Goal: Task Accomplishment & Management: Manage account settings

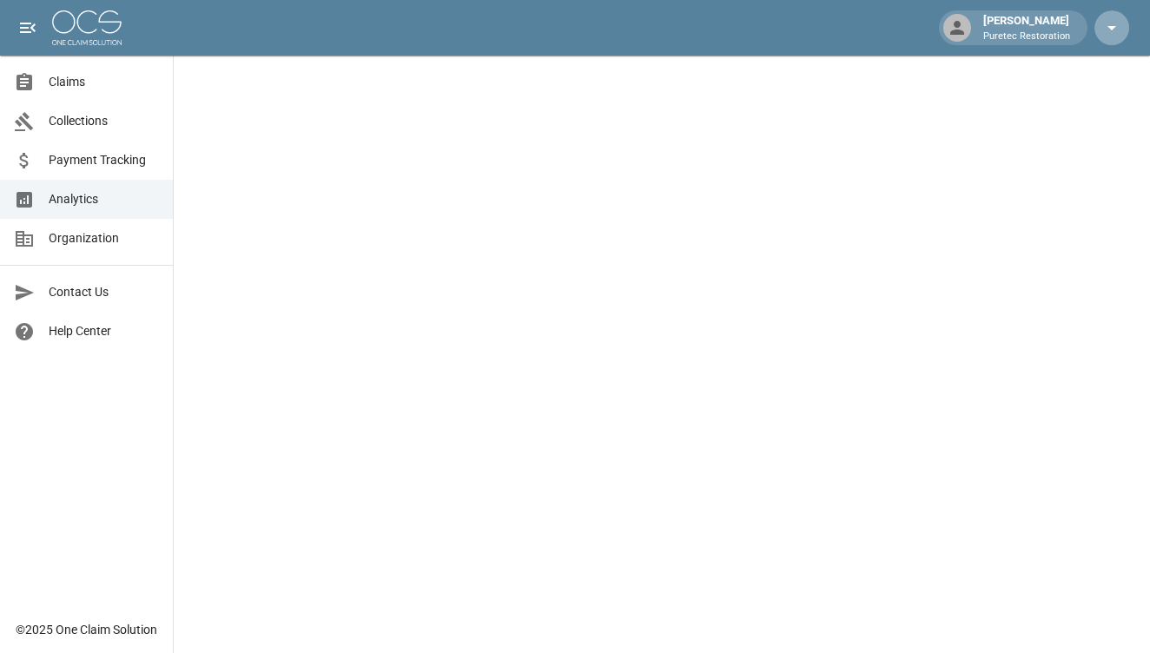
click at [1114, 31] on icon "button" at bounding box center [1112, 27] width 21 height 21
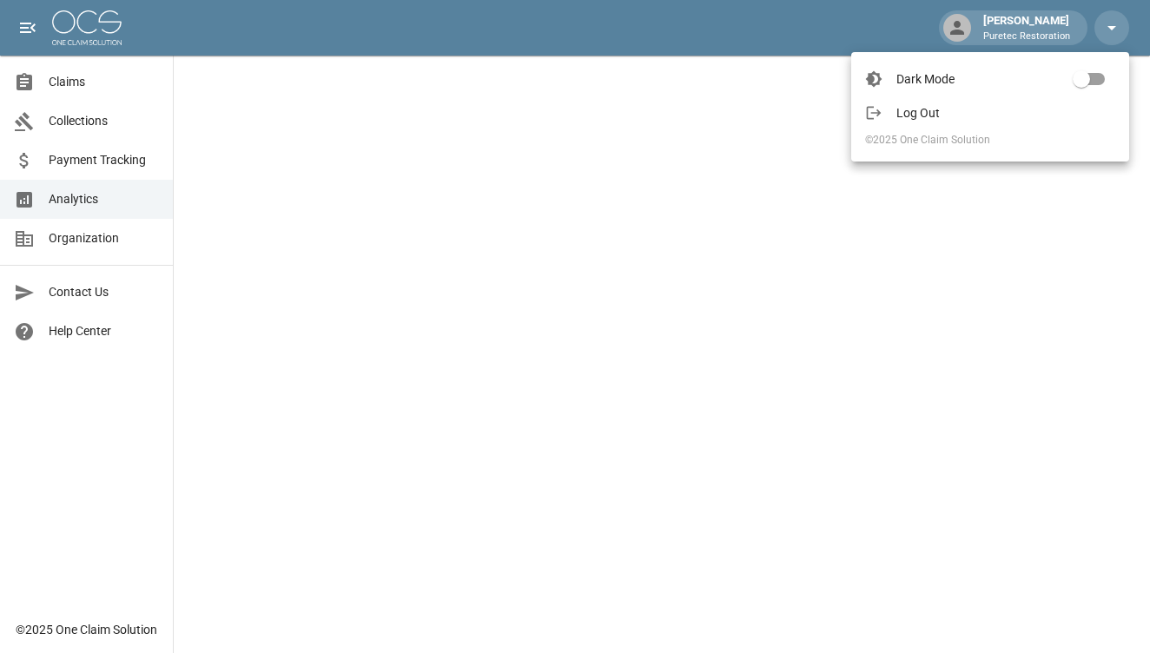
click at [977, 115] on span "Log Out" at bounding box center [1006, 112] width 219 height 17
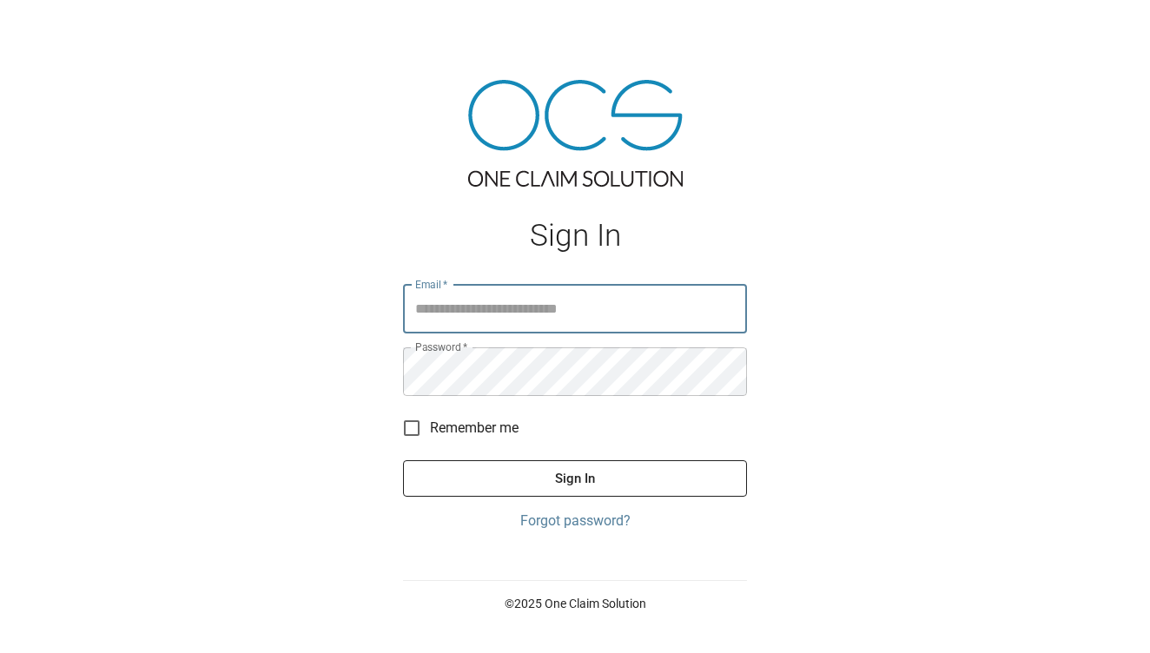
click at [488, 308] on input "Email   *" at bounding box center [575, 309] width 344 height 49
type input "**********"
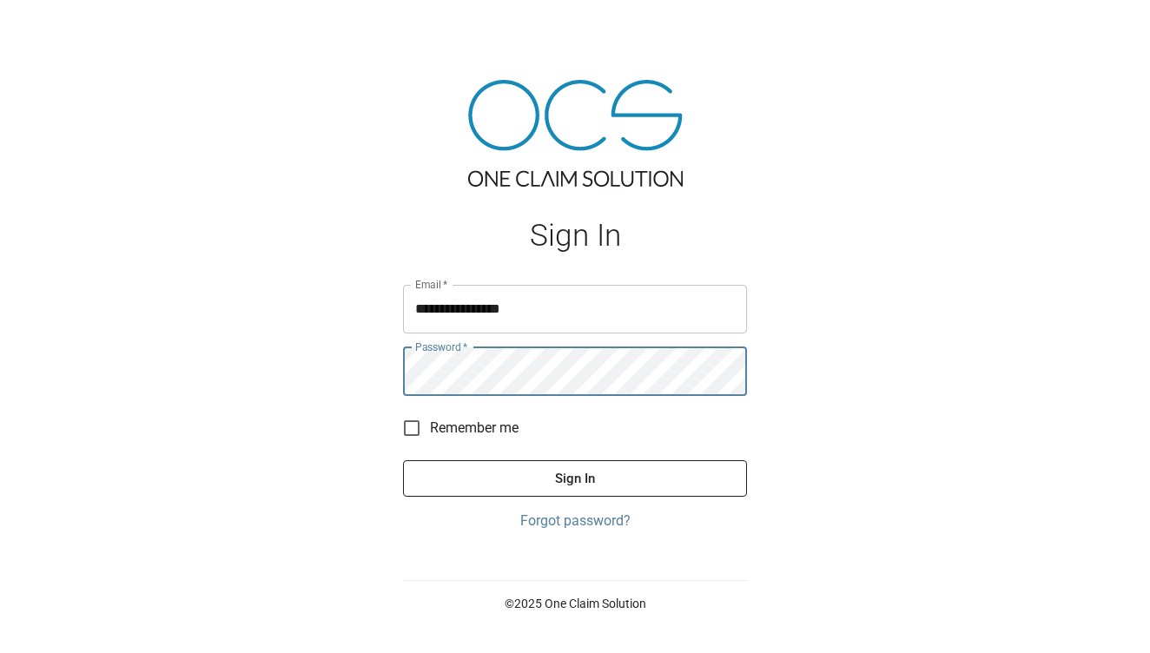
click at [568, 483] on button "Sign In" at bounding box center [575, 478] width 344 height 36
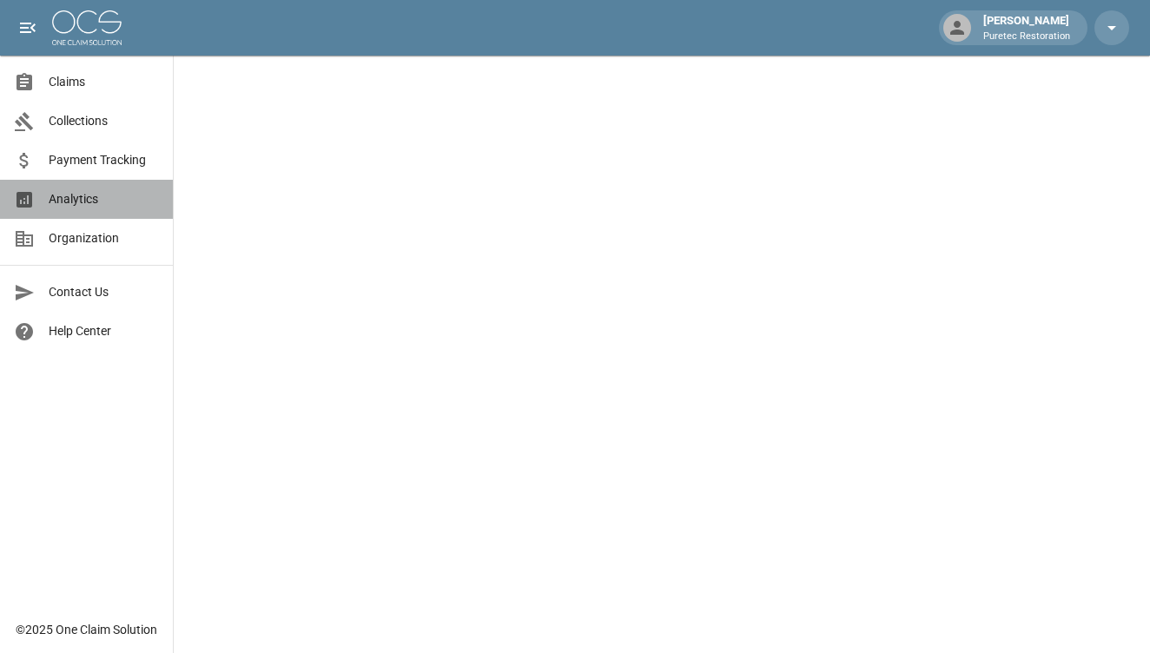
click at [92, 207] on span "Analytics" at bounding box center [104, 199] width 110 height 18
click at [99, 113] on span "Collections" at bounding box center [104, 121] width 110 height 18
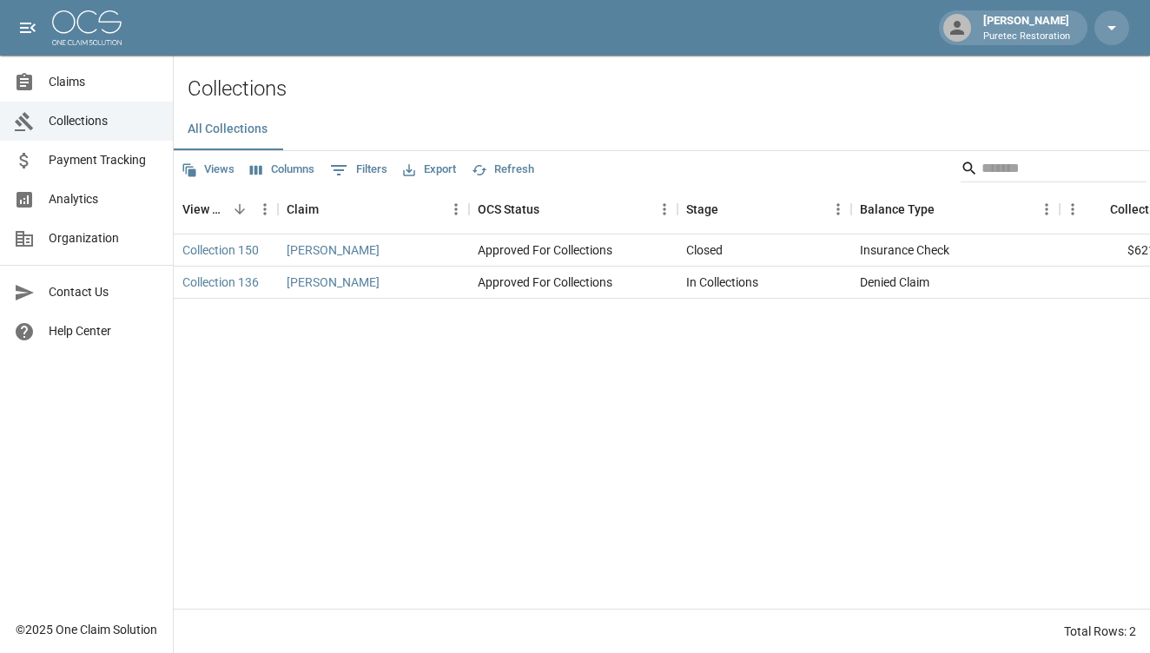
click at [59, 77] on span "Claims" at bounding box center [104, 82] width 110 height 18
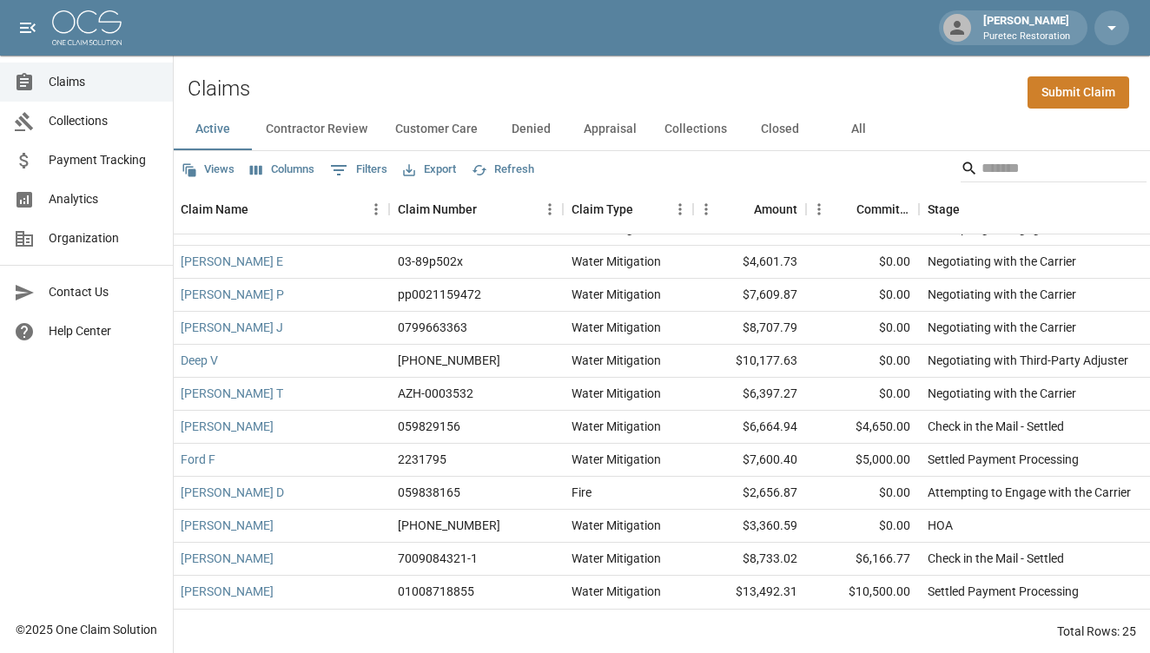
click at [598, 134] on button "Appraisal" at bounding box center [610, 130] width 81 height 42
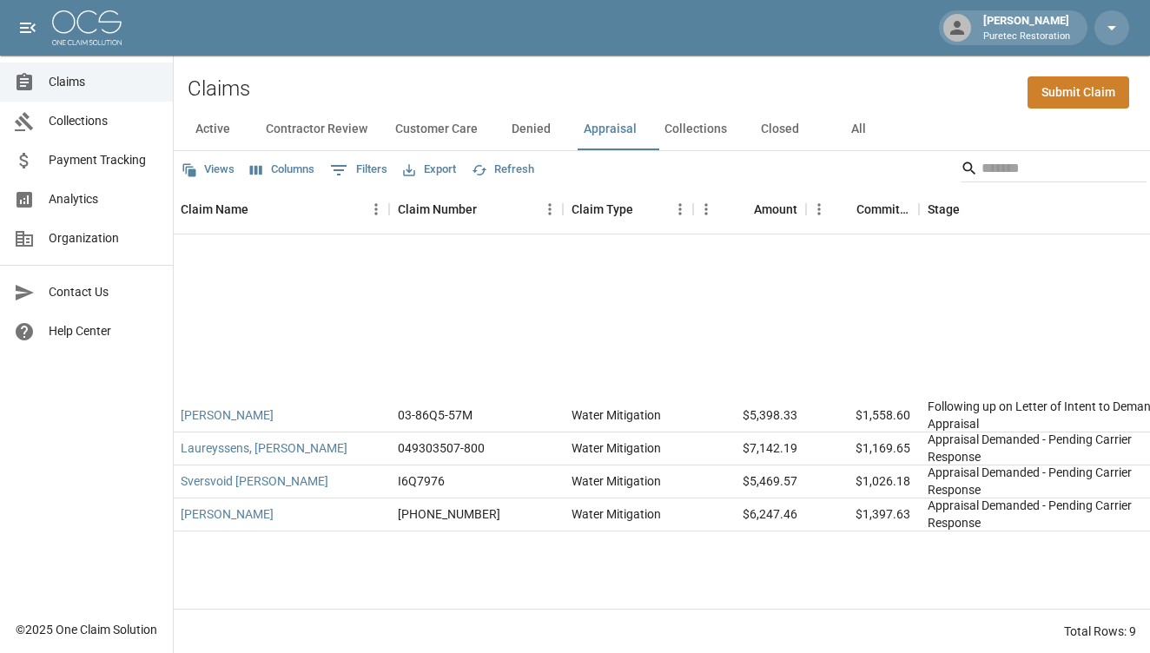
click at [541, 132] on button "Denied" at bounding box center [531, 130] width 78 height 42
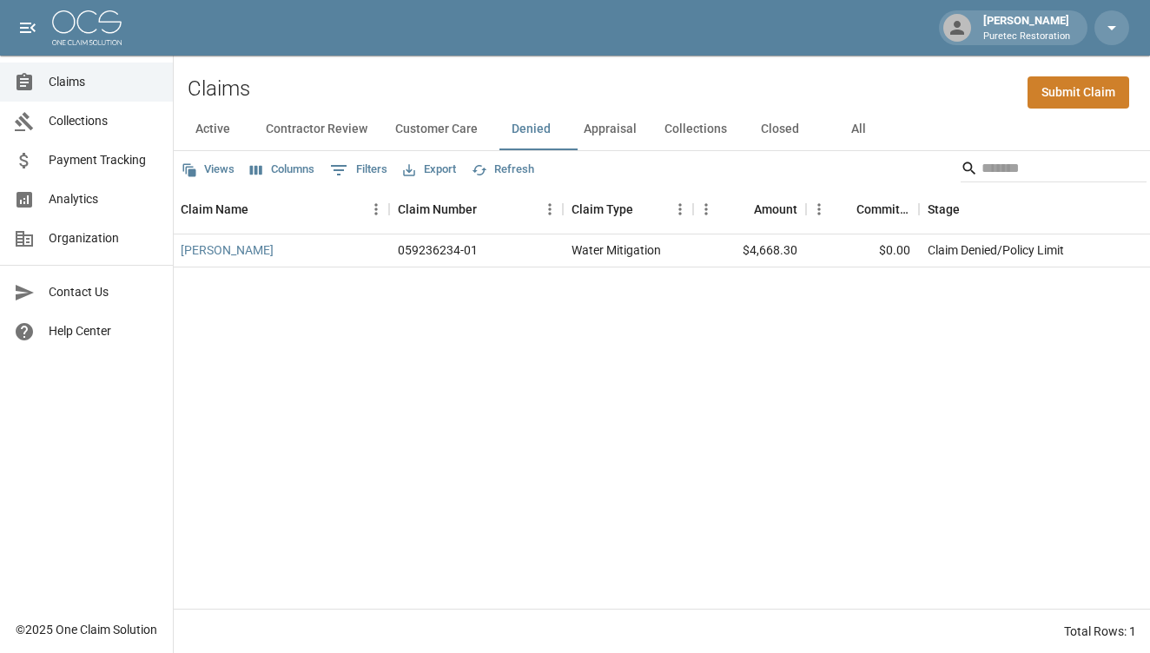
click at [224, 123] on button "Active" at bounding box center [213, 130] width 78 height 42
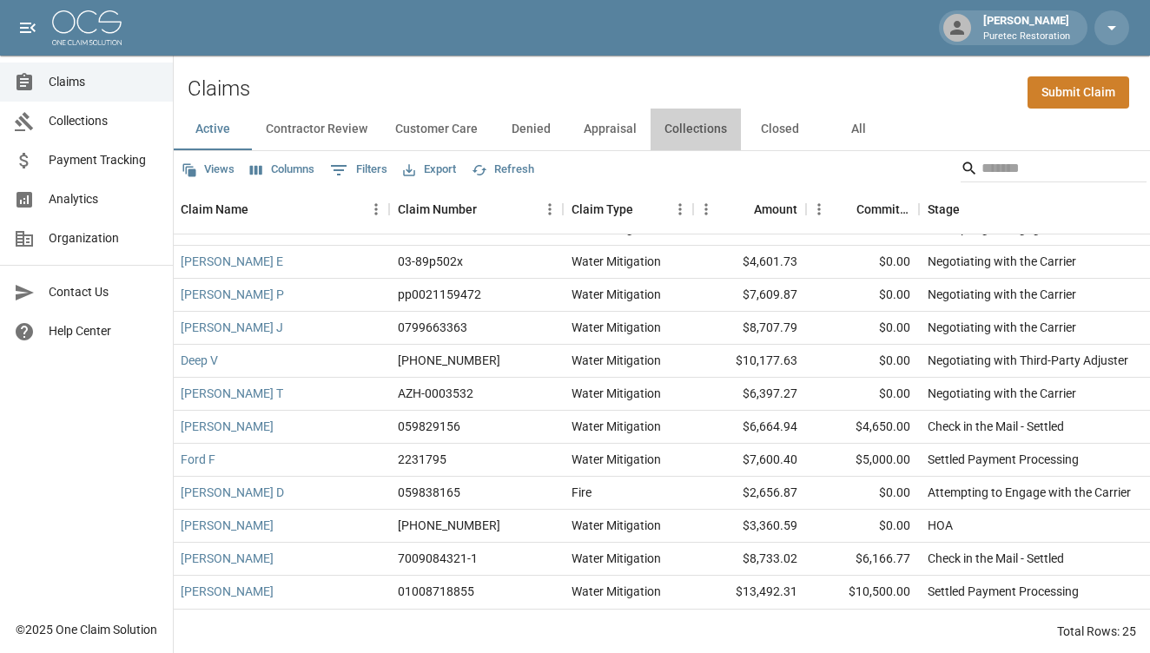
click at [681, 129] on button "Collections" at bounding box center [696, 130] width 90 height 42
